Goal: Task Accomplishment & Management: Complete application form

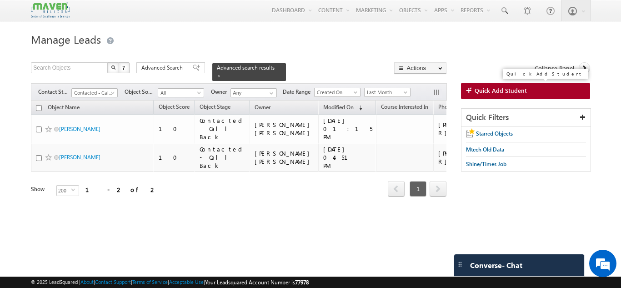
drag, startPoint x: 0, startPoint y: 0, endPoint x: 491, endPoint y: 92, distance: 499.4
click at [491, 92] on span "Quick Add Student" at bounding box center [501, 90] width 52 height 8
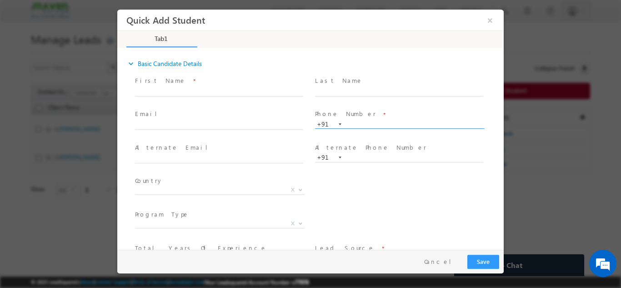
click at [366, 125] on input "text" at bounding box center [399, 124] width 168 height 9
paste input "8616444344"
type input "8616444344"
click at [369, 88] on input "text" at bounding box center [399, 91] width 168 height 9
click at [202, 128] on input "text" at bounding box center [219, 125] width 168 height 9
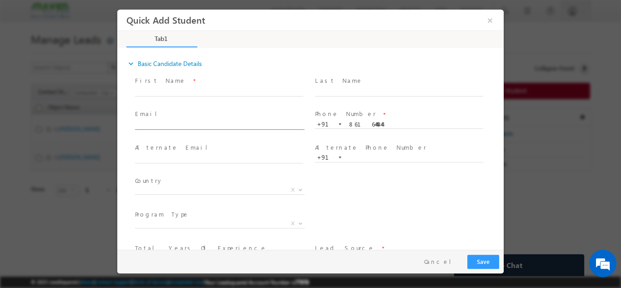
paste input "l.gurumalla@gmail.com"
click at [202, 128] on input "l.gurumalla@gmail.com" at bounding box center [219, 125] width 168 height 9
type input "l.gurumalla@gmail.com"
click at [207, 148] on span "Alternate Email *" at bounding box center [219, 147] width 168 height 10
